Goal: Transaction & Acquisition: Purchase product/service

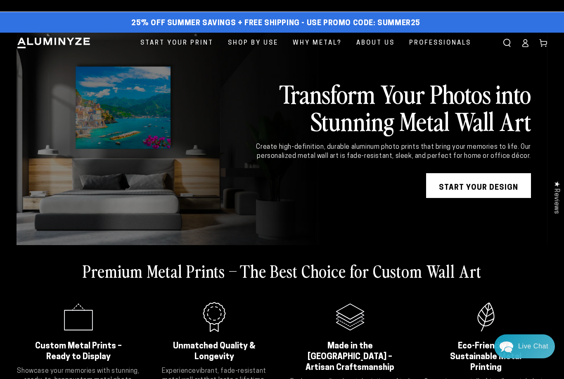
click at [550, 48] on link "Cart" at bounding box center [543, 43] width 18 height 18
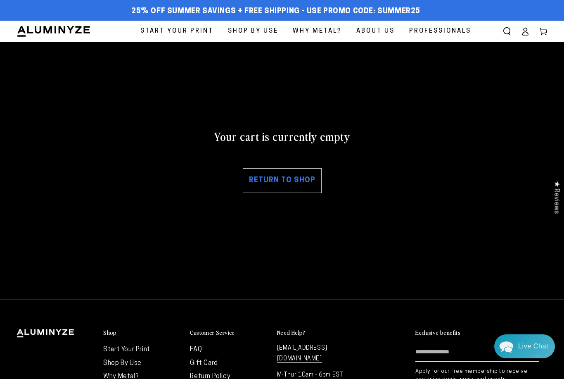
click at [545, 33] on icon at bounding box center [543, 31] width 8 height 8
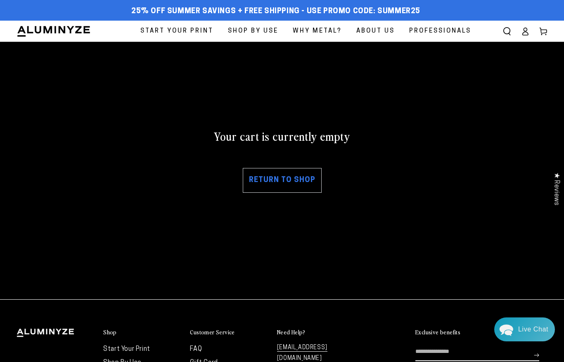
click at [300, 183] on link "Return to shop" at bounding box center [282, 180] width 79 height 25
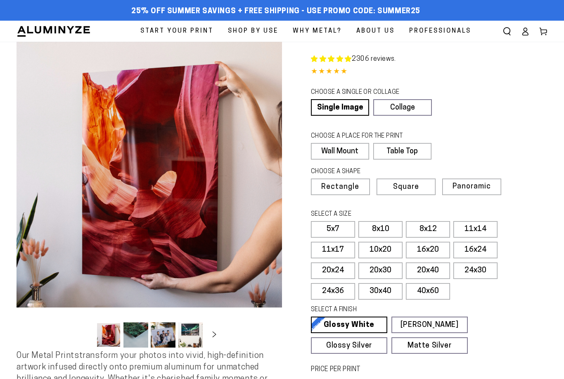
select select "**********"
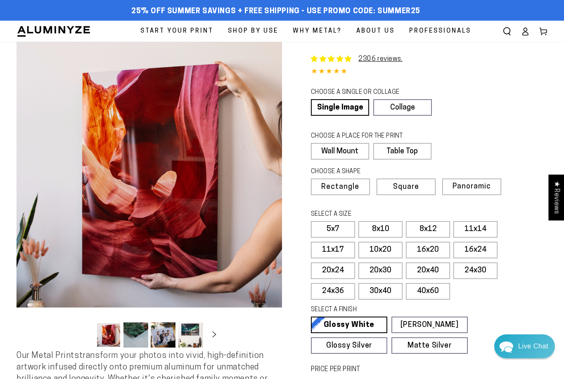
click at [363, 108] on link "Single Image" at bounding box center [340, 107] width 58 height 17
click at [361, 155] on label "Wall Mount" at bounding box center [340, 151] width 58 height 17
click at [359, 183] on span "Rectangle" at bounding box center [340, 186] width 38 height 7
click at [476, 251] on label "16x24" at bounding box center [475, 250] width 44 height 17
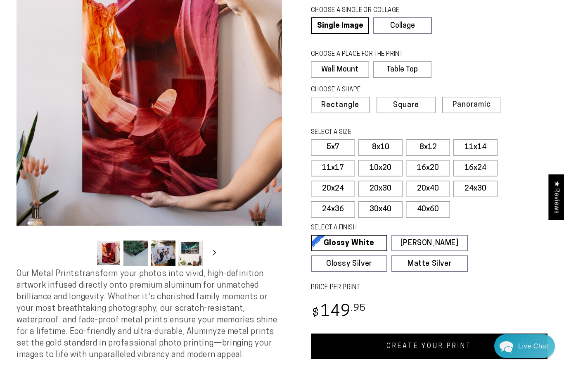
scroll to position [81, 0]
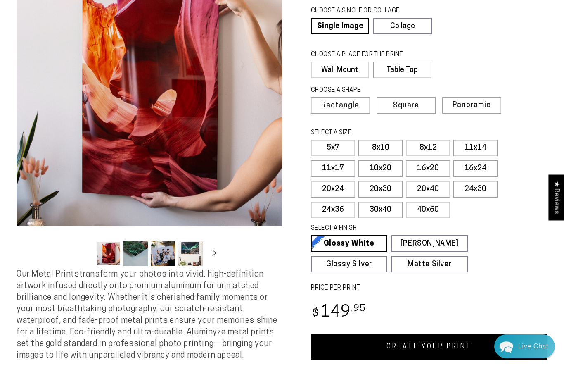
click at [463, 344] on link "CREATE YOUR PRINT" at bounding box center [429, 347] width 237 height 26
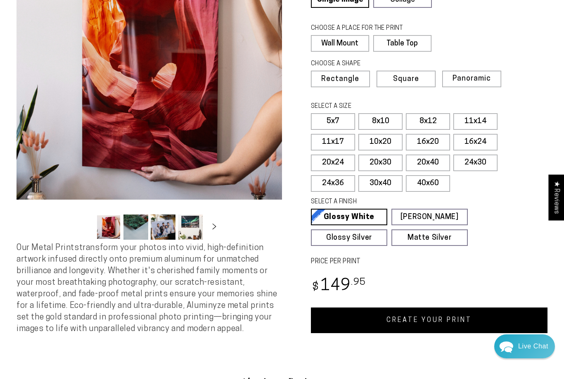
click at [342, 144] on label "11x17" at bounding box center [333, 142] width 44 height 17
click at [461, 314] on link "CREATE YOUR PRINT" at bounding box center [429, 320] width 237 height 26
